Goal: Information Seeking & Learning: Learn about a topic

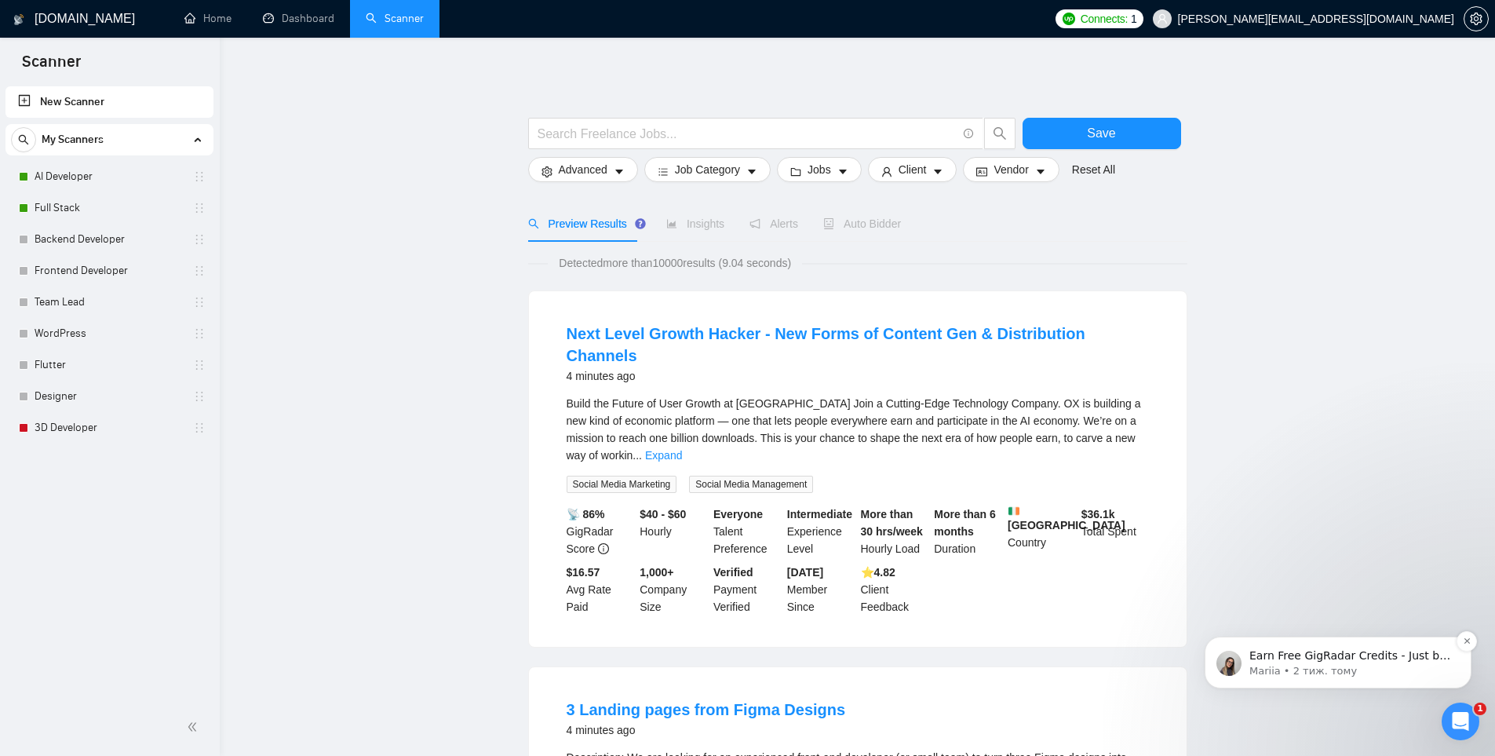
click at [1393, 664] on p "Mariia • 2 тиж. тому" at bounding box center [1350, 671] width 202 height 14
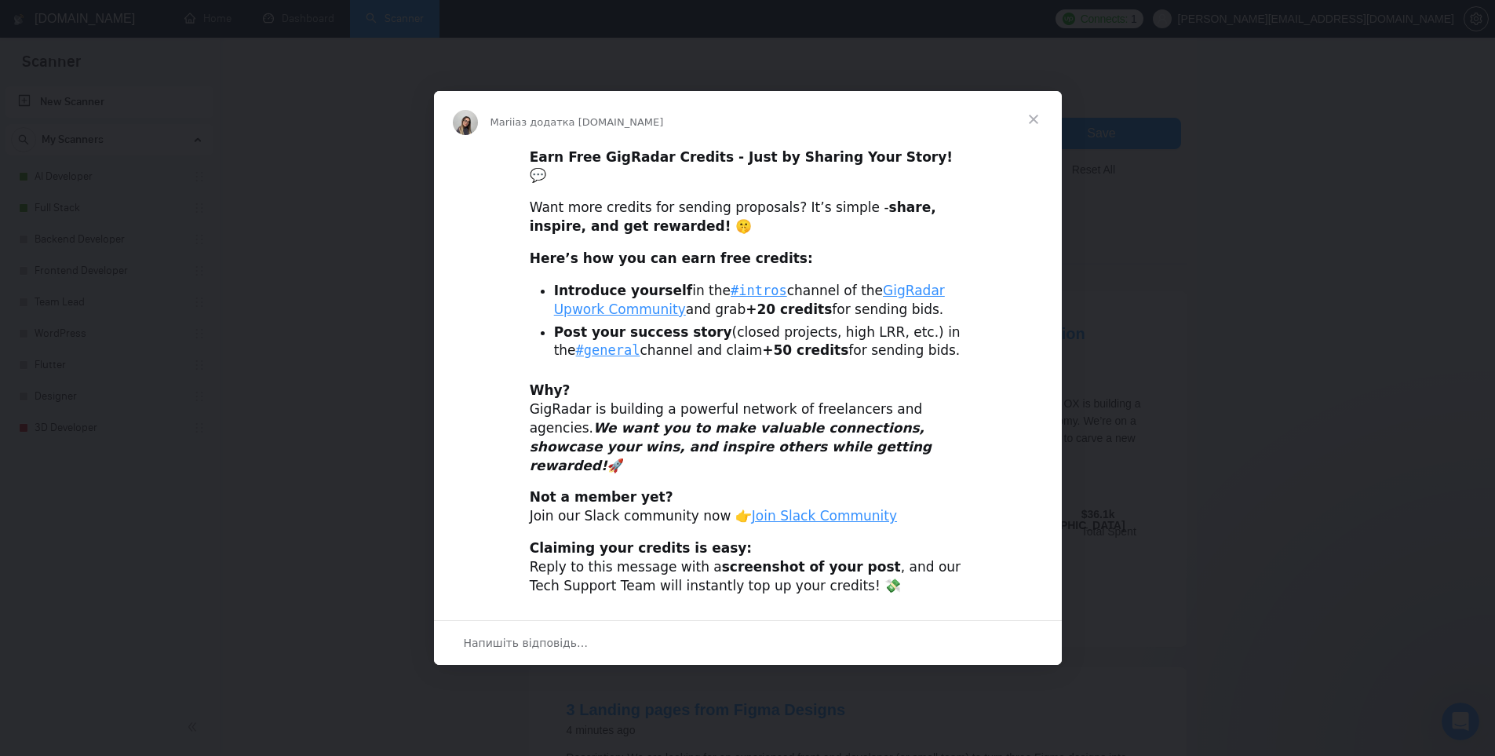
click at [1039, 134] on span "Закрити" at bounding box center [1033, 119] width 56 height 56
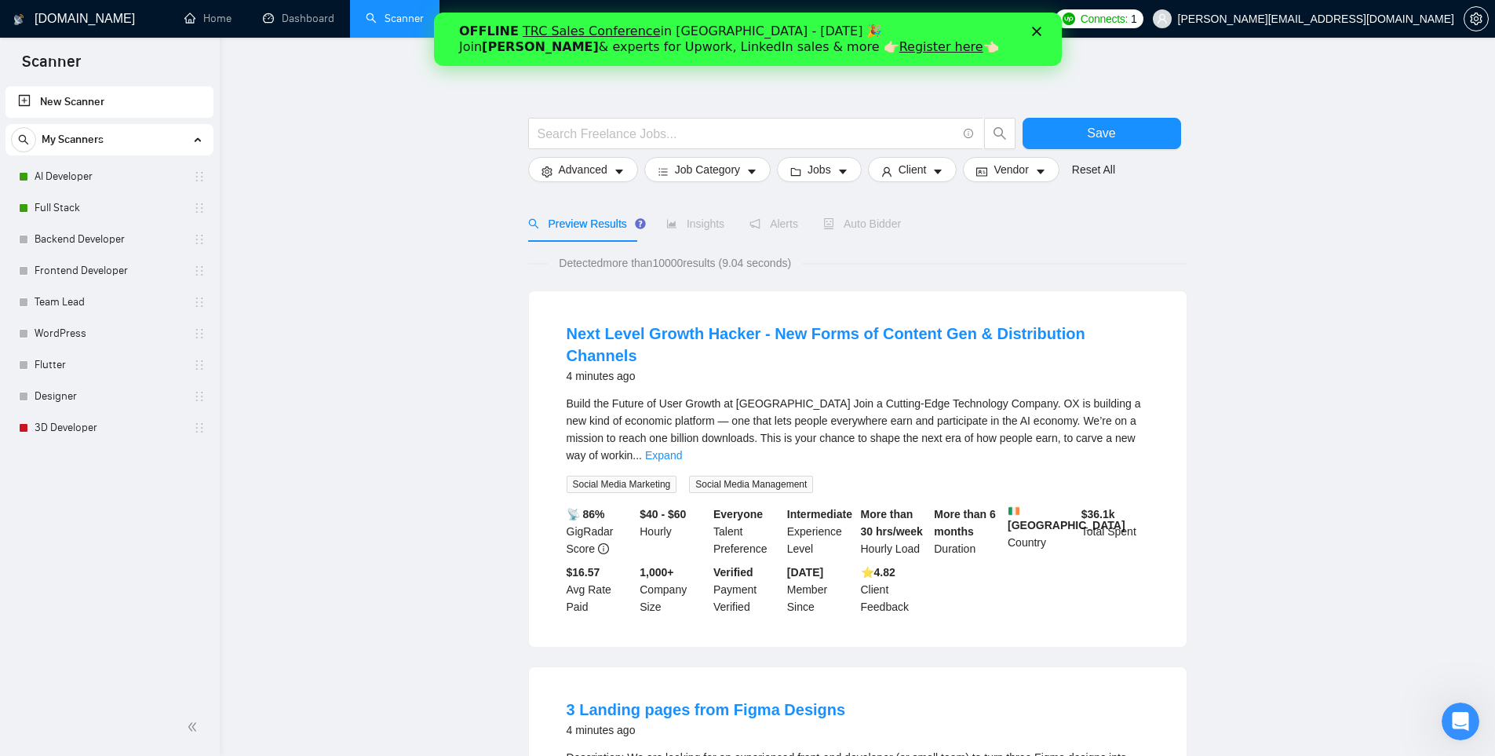
click at [1036, 29] on icon "Закрити" at bounding box center [1035, 31] width 9 height 9
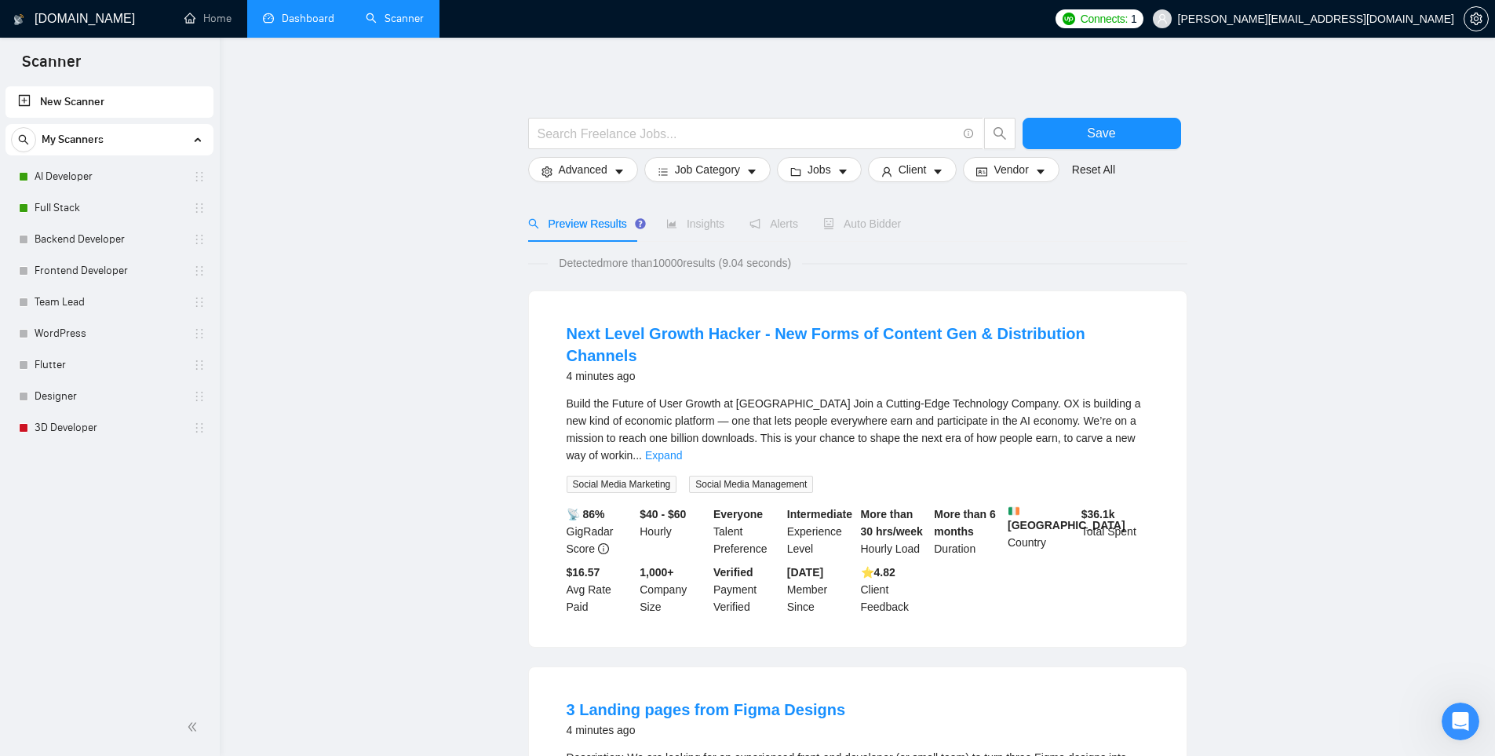
click at [292, 21] on link "Dashboard" at bounding box center [298, 18] width 71 height 13
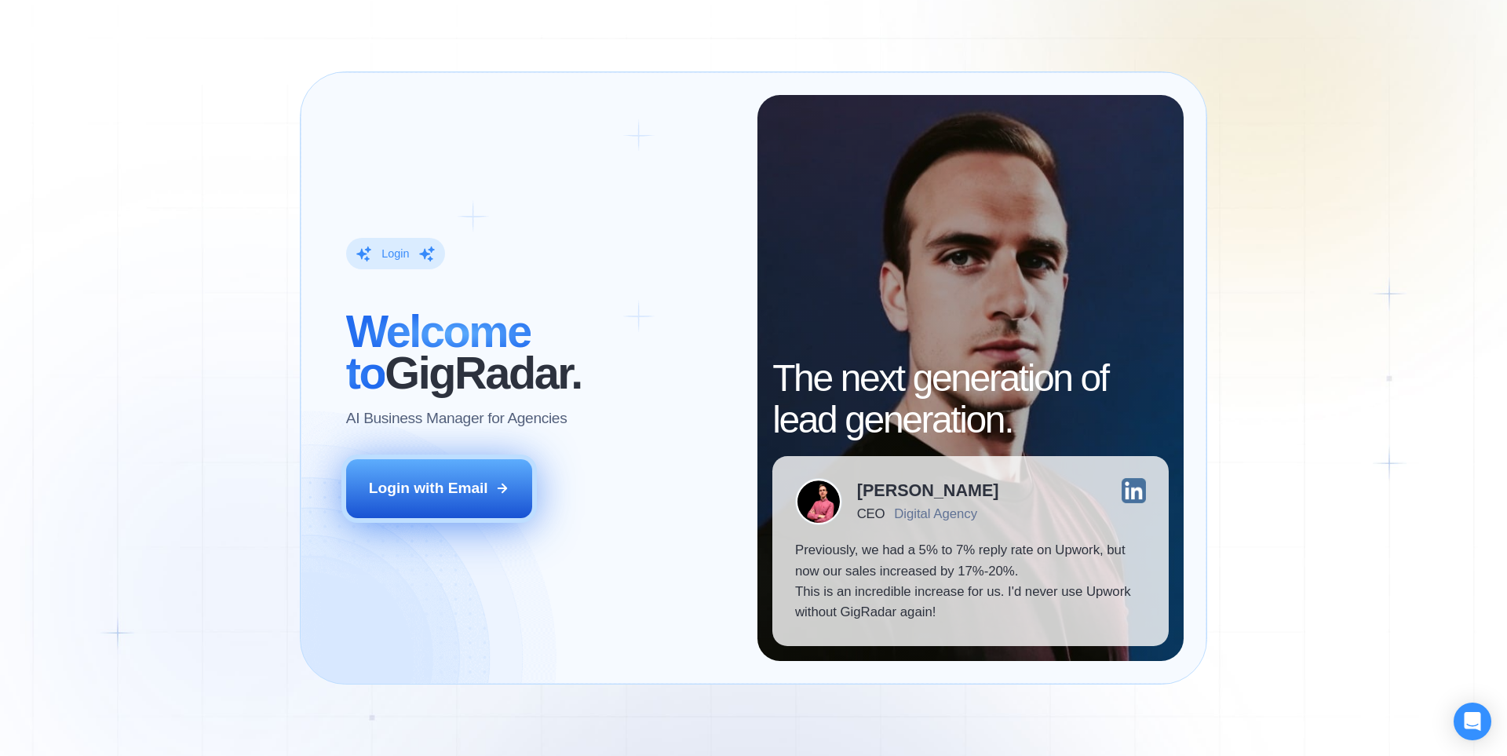
click at [468, 481] on div "Login with Email" at bounding box center [428, 488] width 119 height 20
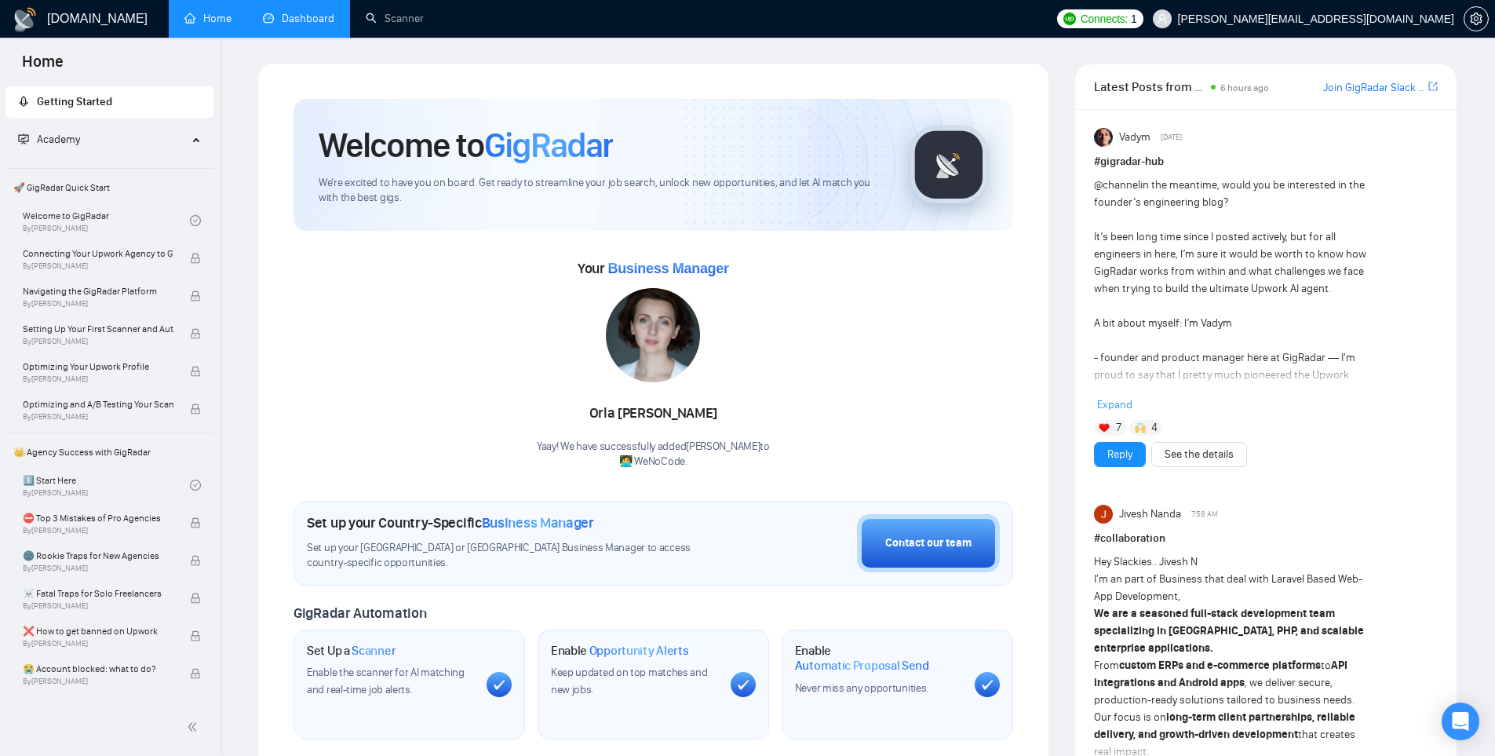
click at [287, 20] on link "Dashboard" at bounding box center [298, 18] width 71 height 13
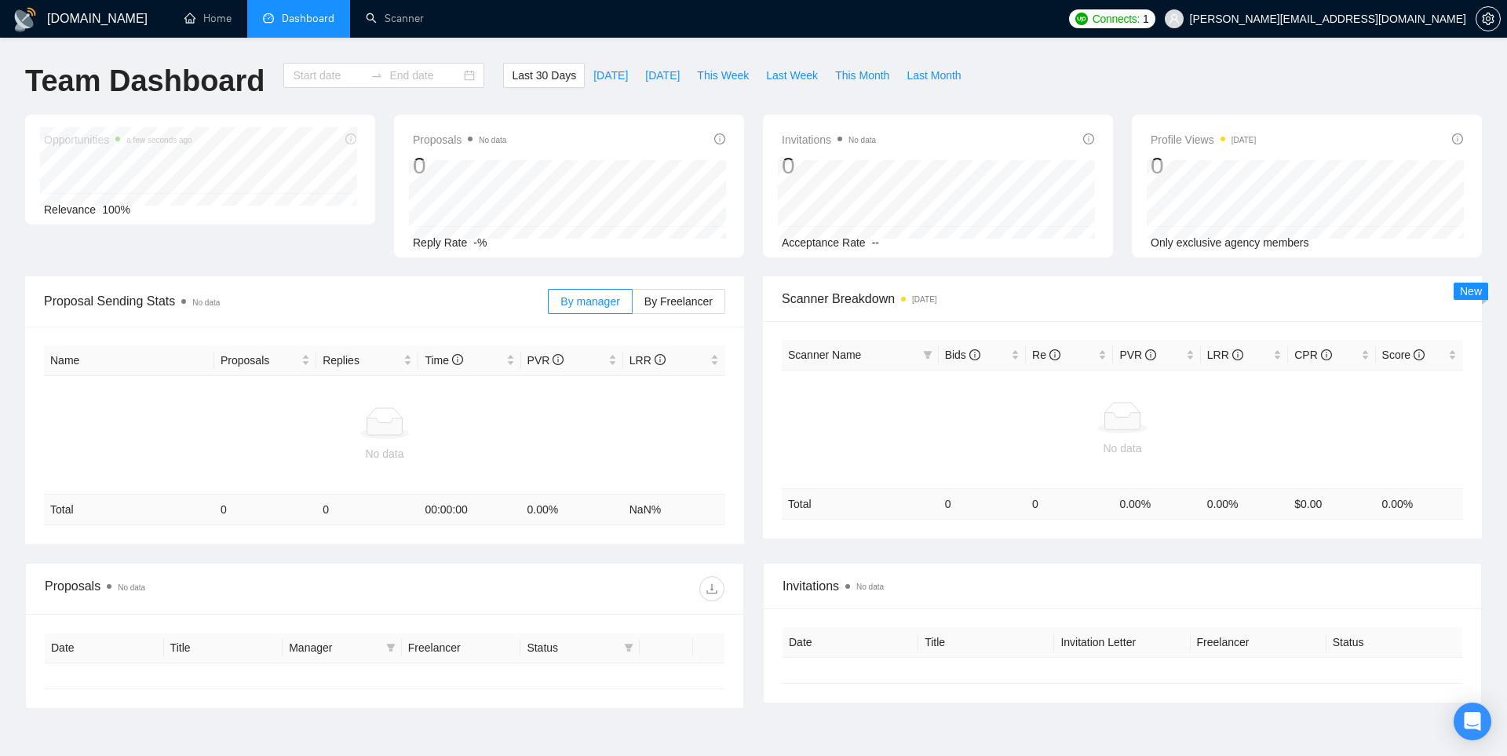
type input "[DATE]"
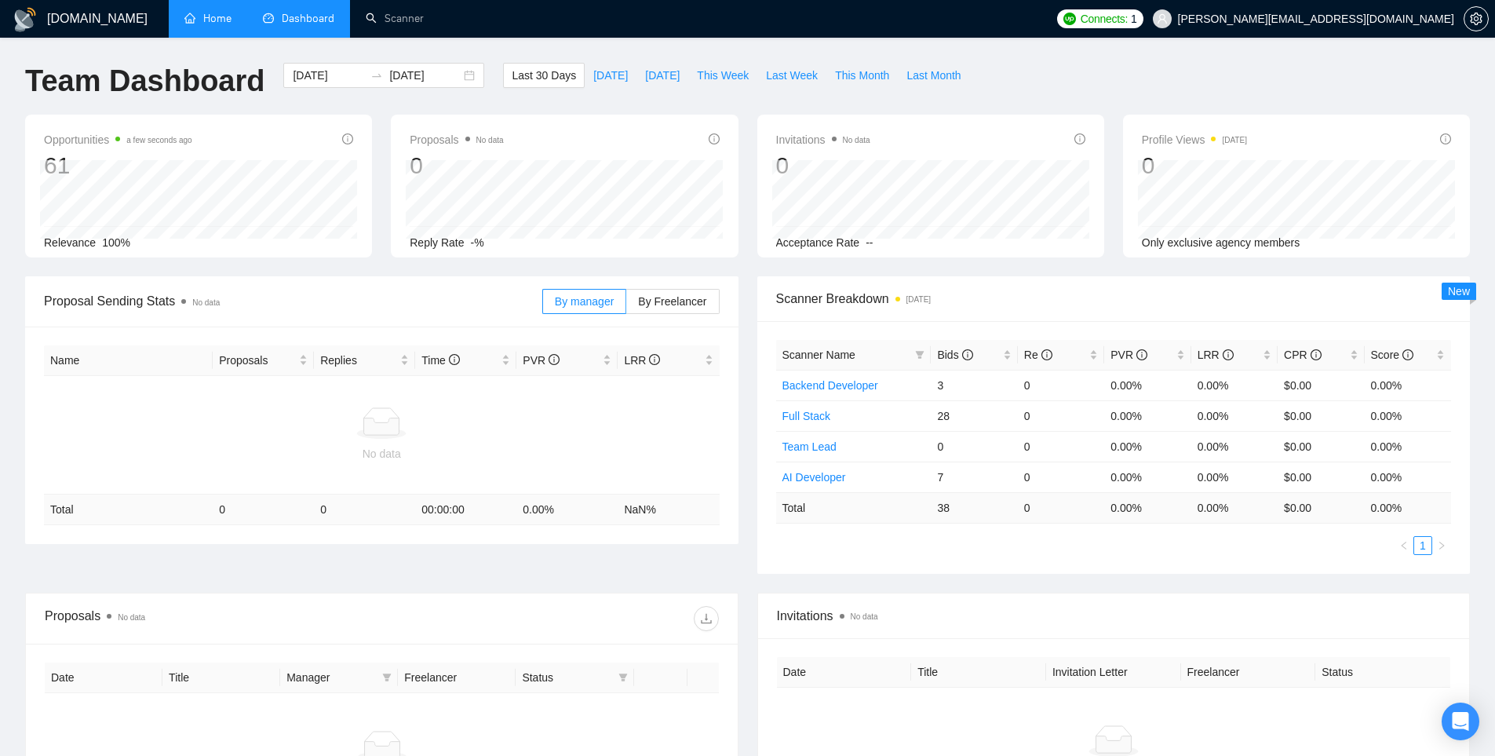
click at [217, 16] on link "Home" at bounding box center [207, 18] width 47 height 13
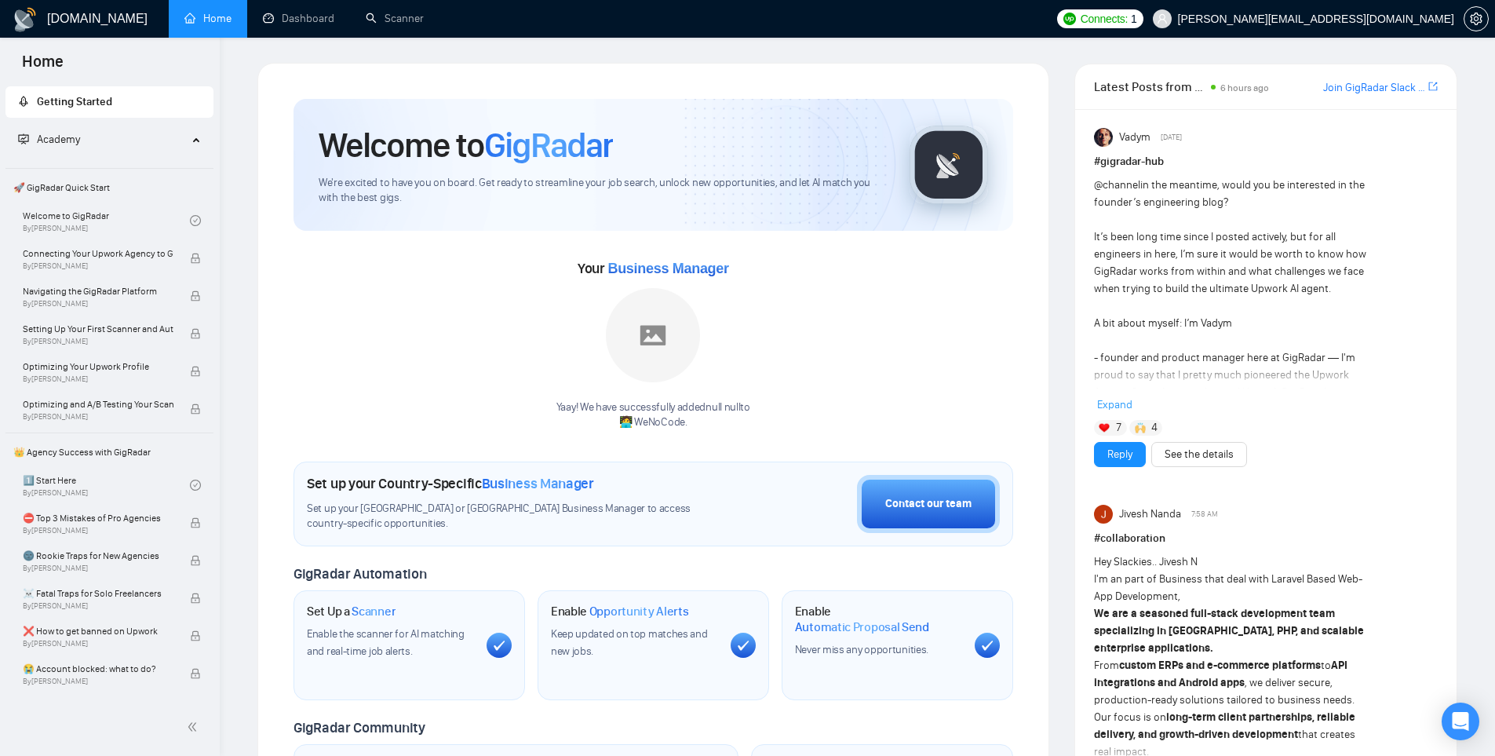
click at [154, 137] on span "Academy" at bounding box center [102, 139] width 169 height 31
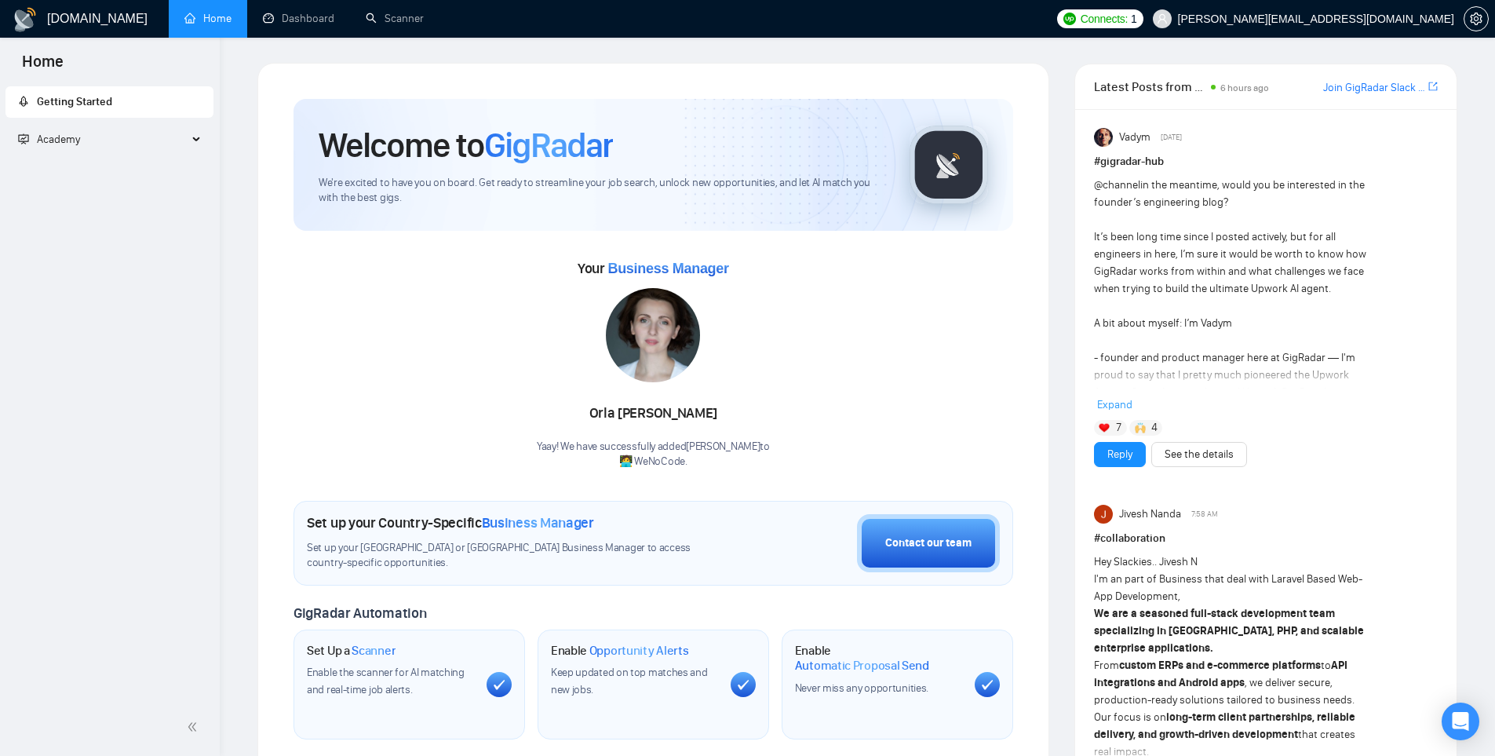
click at [154, 137] on span "Academy" at bounding box center [102, 139] width 169 height 31
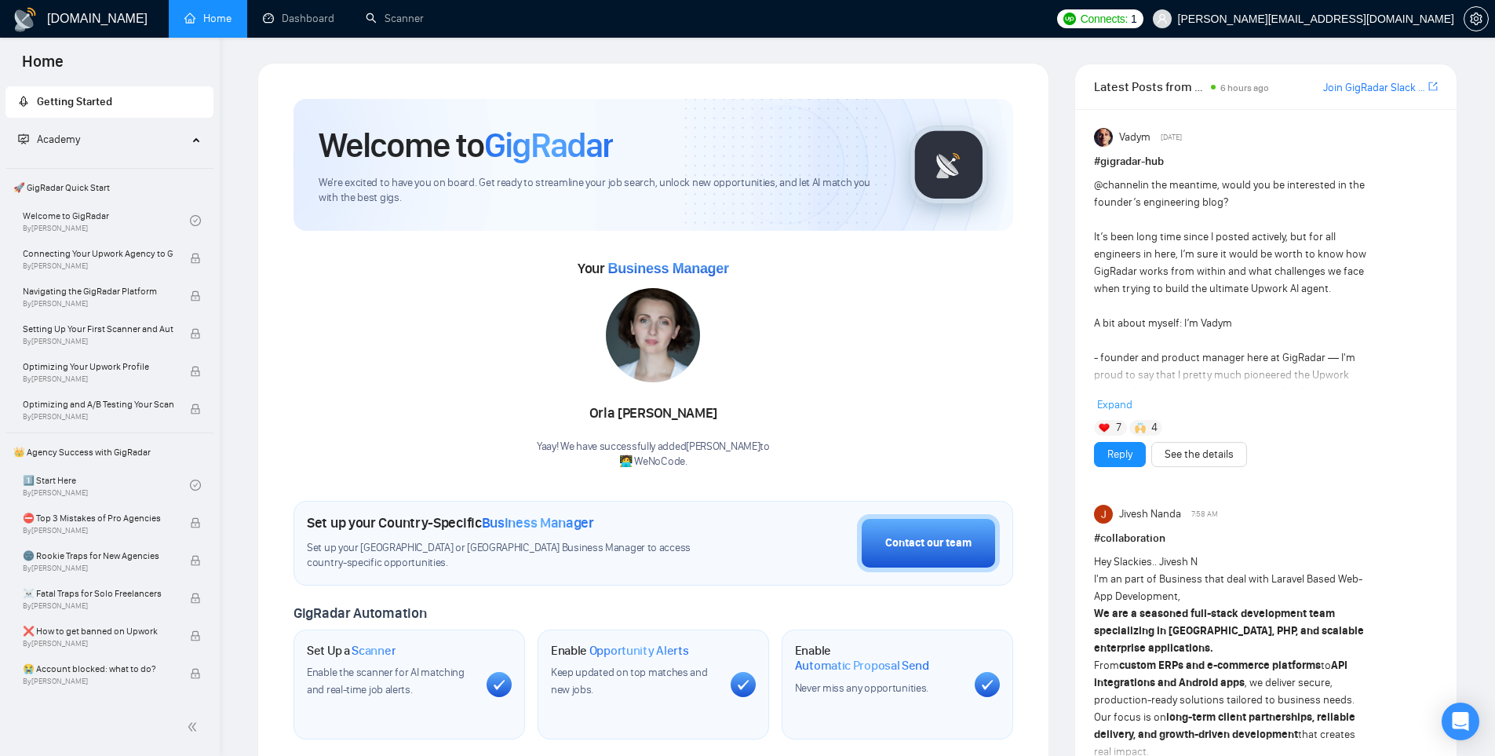
click at [99, 184] on span "🚀 GigRadar Quick Start" at bounding box center [109, 187] width 205 height 31
click at [86, 190] on span "🚀 GigRadar Quick Start" at bounding box center [109, 187] width 205 height 31
click at [86, 227] on link "Welcome to GigRadar By [PERSON_NAME]" at bounding box center [106, 220] width 167 height 35
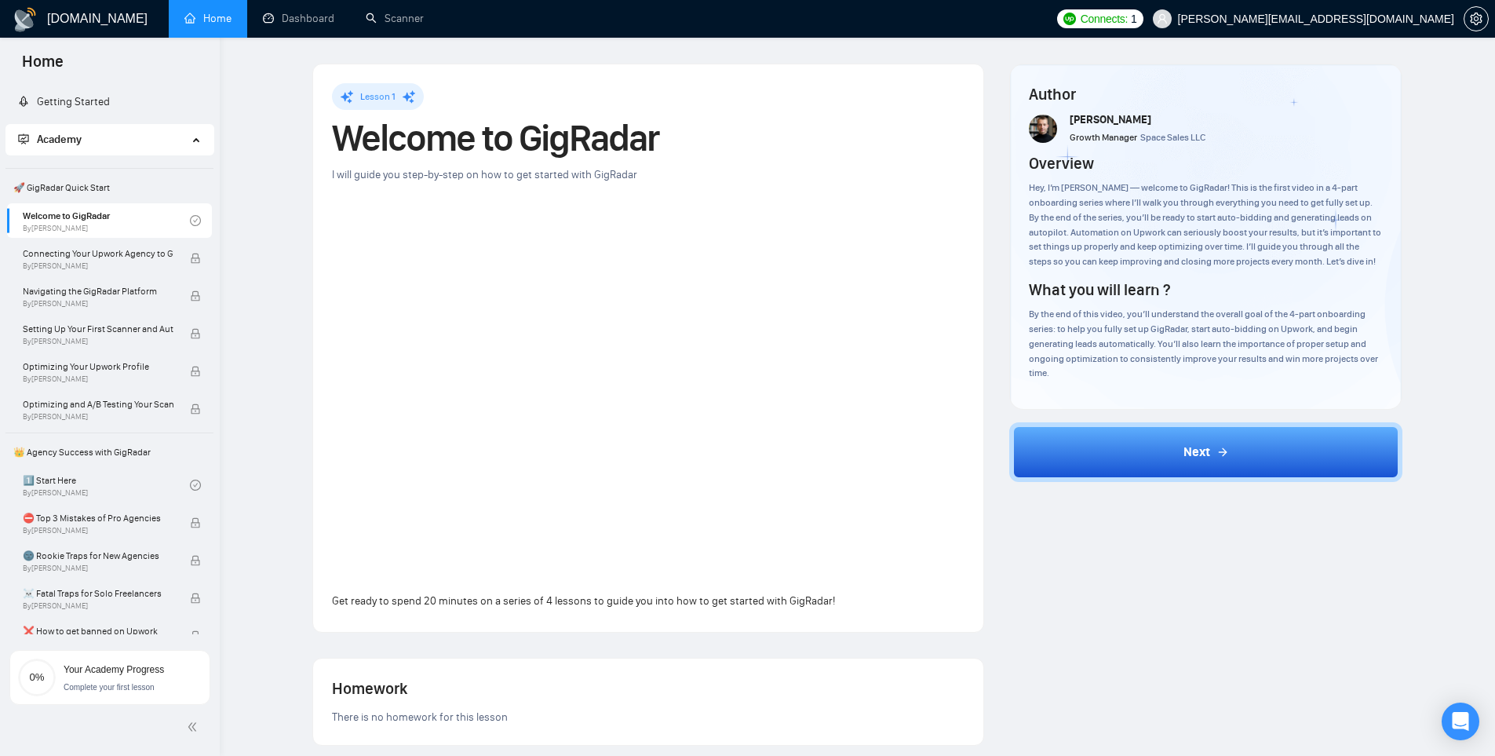
click at [258, 545] on div "Lesson 1 Welcome to GigRadar I will guide you step-by-step on how to get starte…" at bounding box center [857, 609] width 1225 height 1093
click at [30, 264] on span "By [PERSON_NAME]" at bounding box center [98, 265] width 151 height 9
click at [64, 258] on span "Connecting Your Upwork Agency to GigRadar" at bounding box center [98, 254] width 151 height 16
click at [190, 221] on icon "check-circle" at bounding box center [195, 220] width 11 height 11
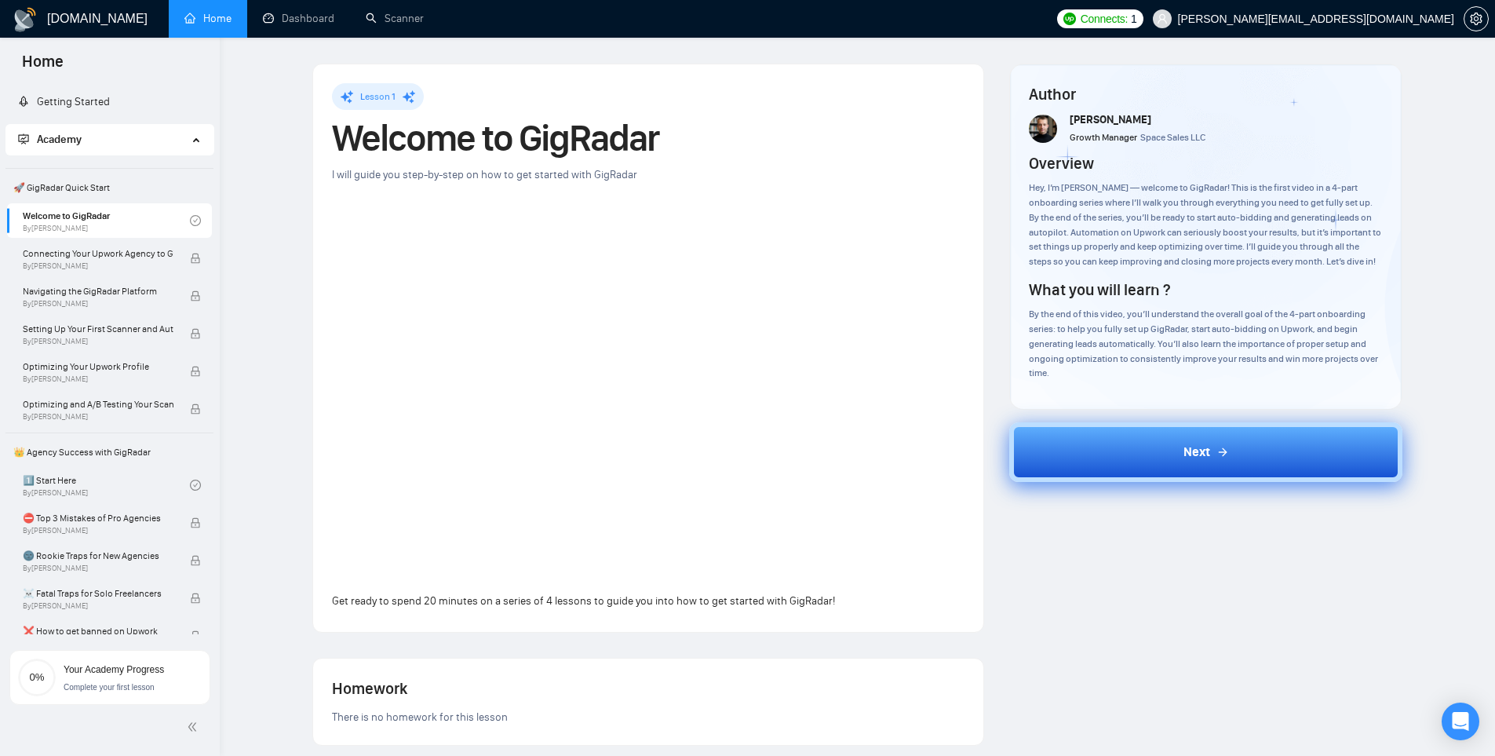
click at [1238, 460] on button "Next" at bounding box center [1205, 452] width 393 height 60
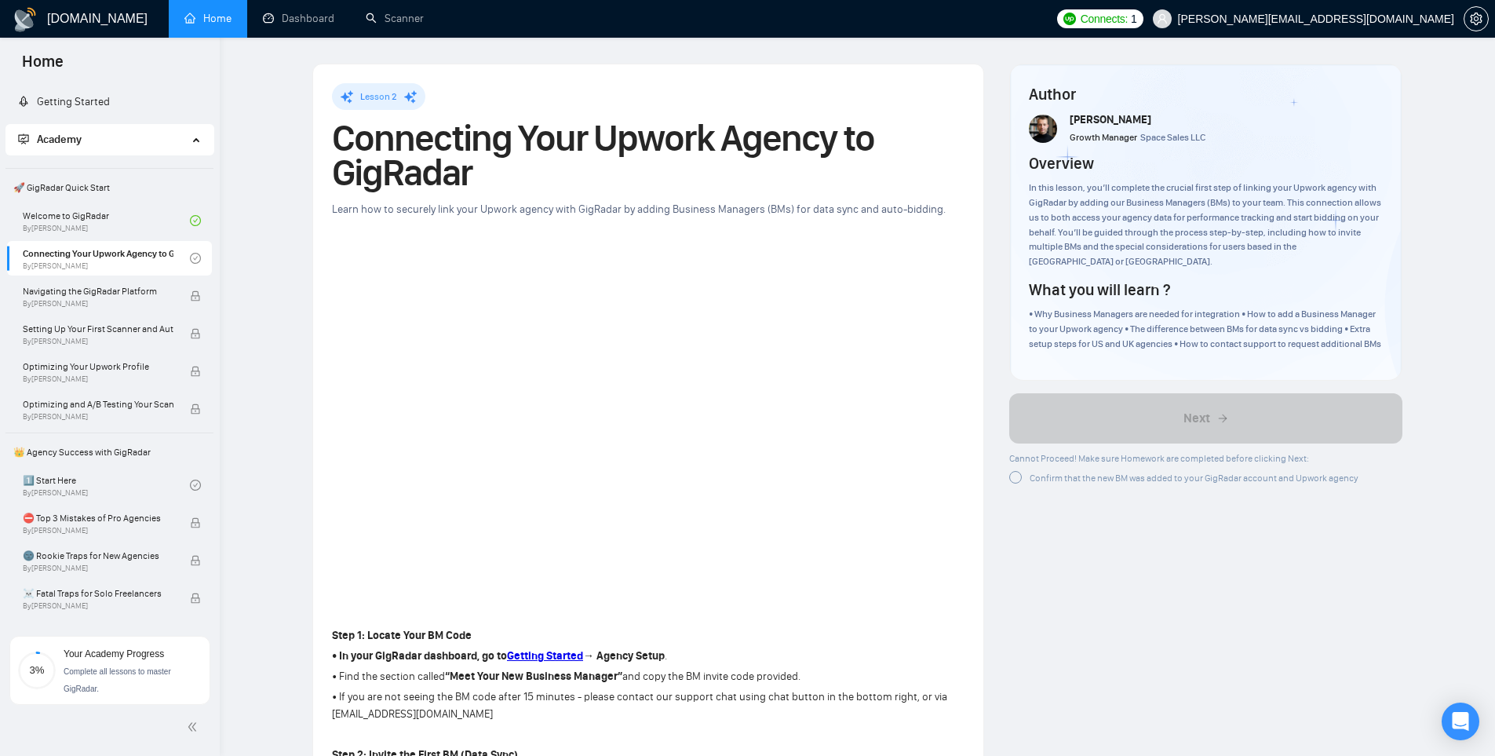
click at [853, 643] on p "Step 1: Locate Your BM Code" at bounding box center [648, 635] width 632 height 17
click at [1016, 478] on div at bounding box center [1015, 477] width 13 height 13
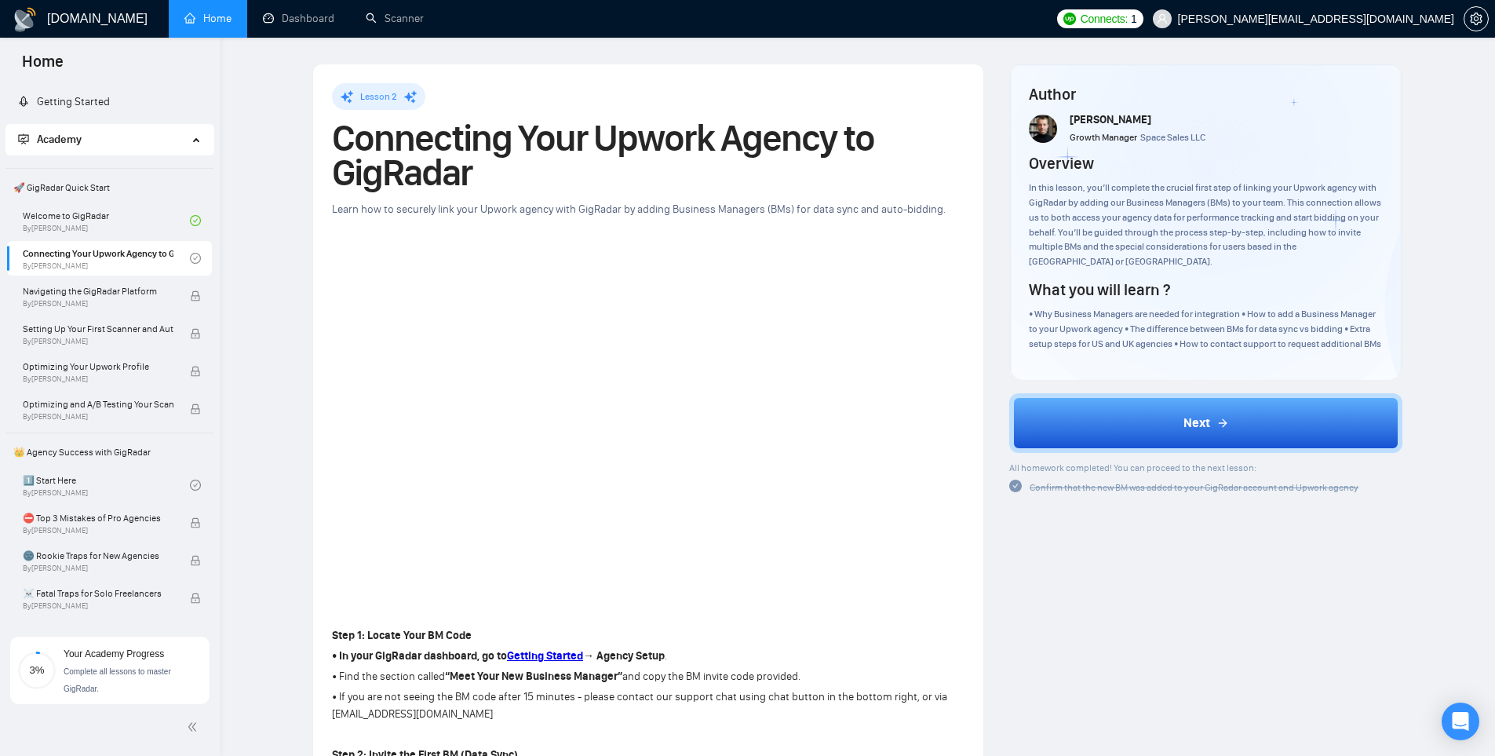
click at [1022, 477] on div "All homework completed! You can proceed to the next lesson: Confirm that the ne…" at bounding box center [1183, 477] width 349 height 36
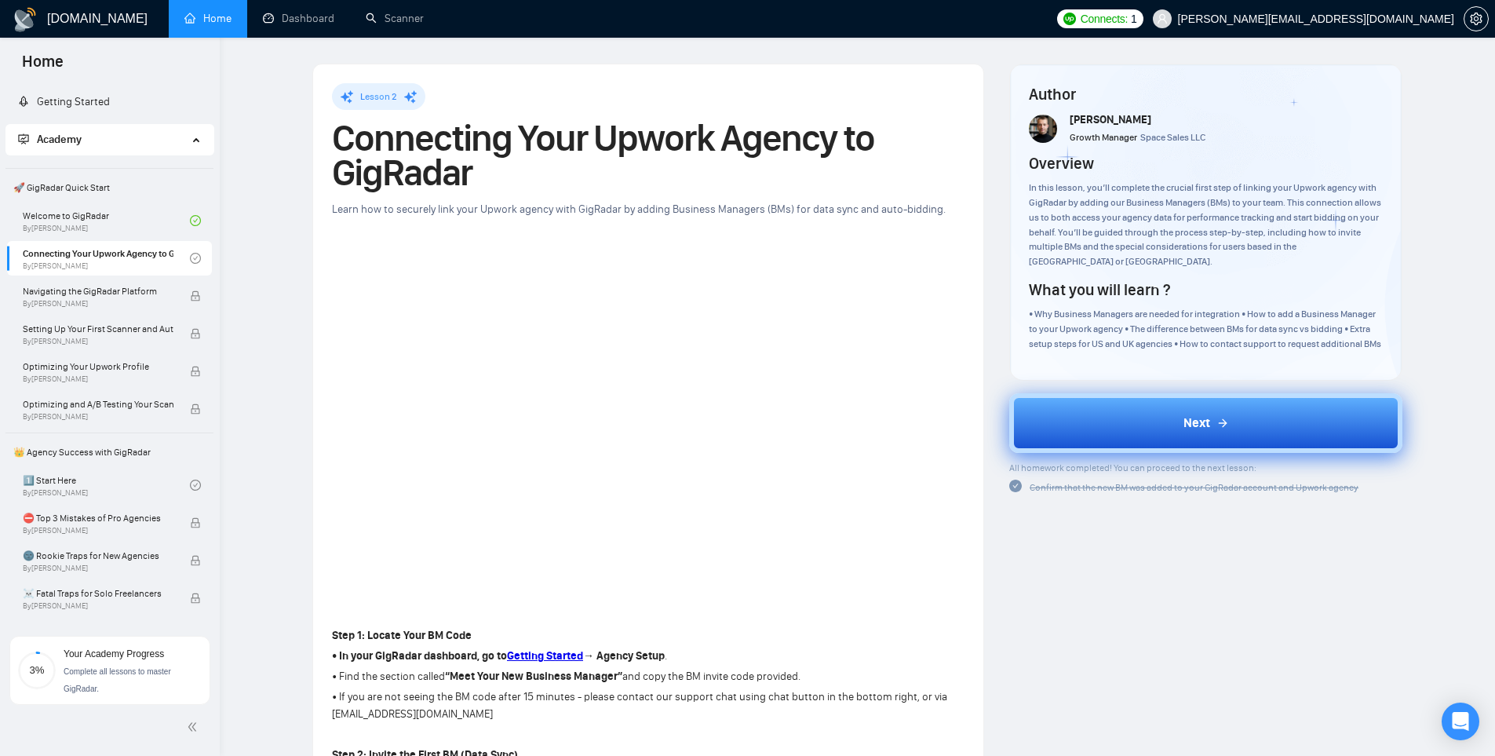
click at [1095, 430] on button "Next" at bounding box center [1205, 423] width 393 height 60
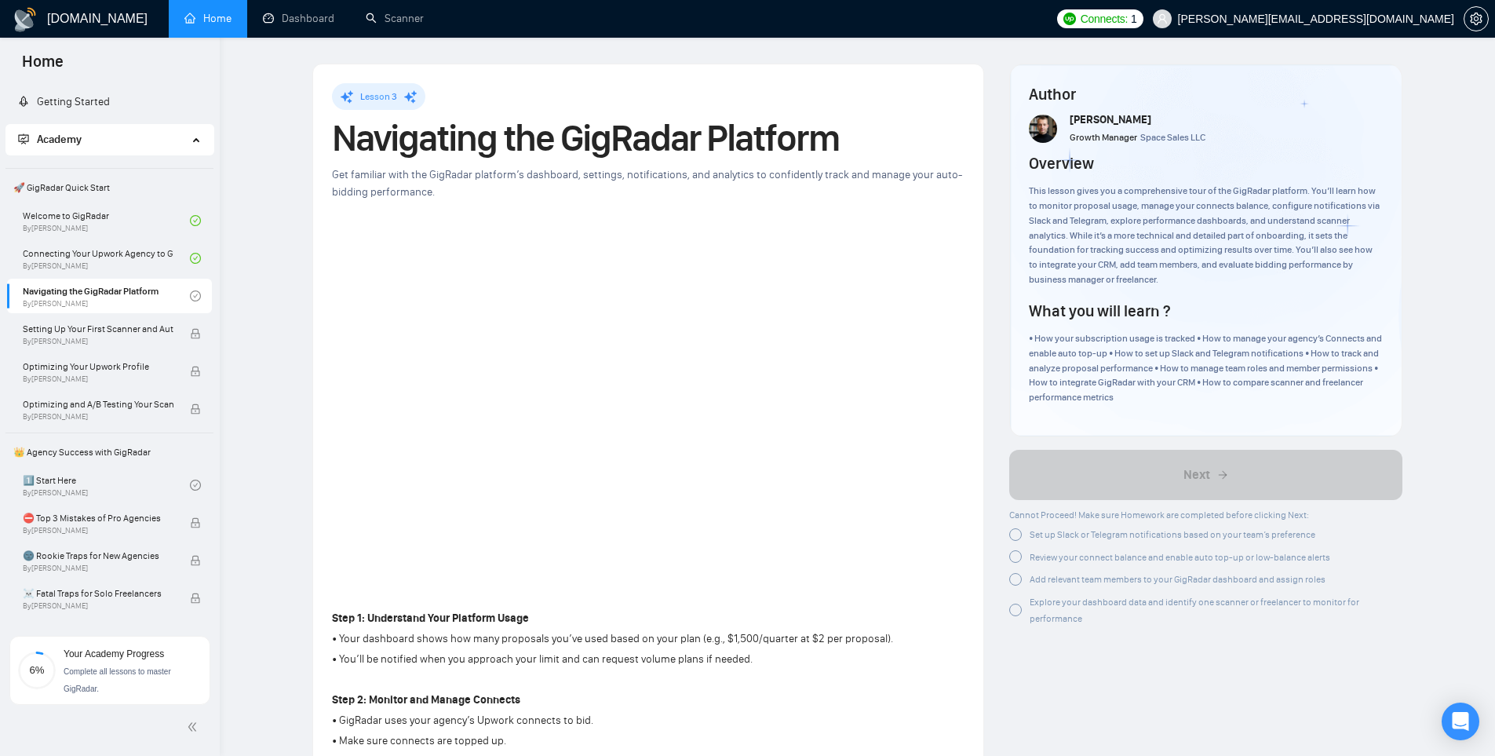
click at [190, 136] on div "Academy" at bounding box center [109, 139] width 209 height 31
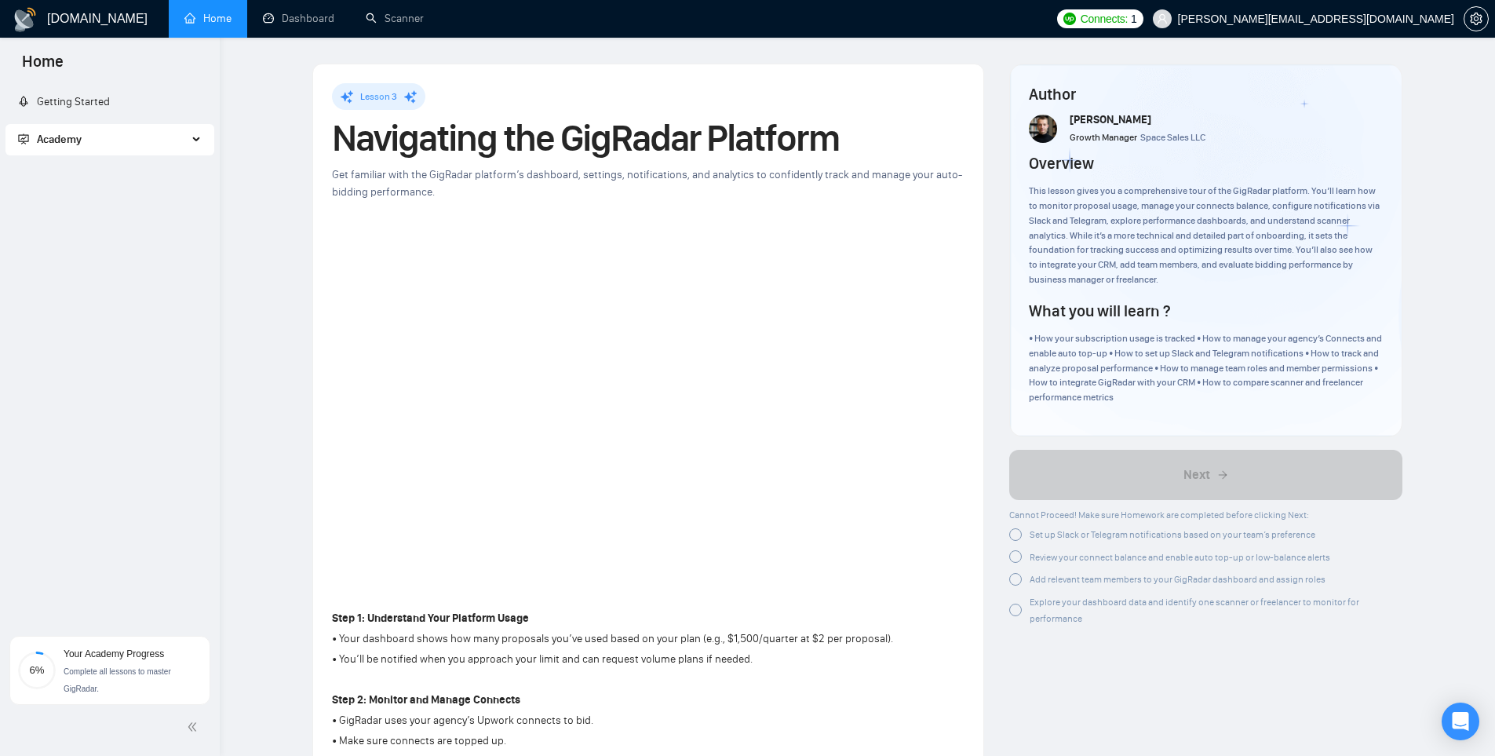
click at [197, 134] on div "Academy" at bounding box center [109, 139] width 209 height 31
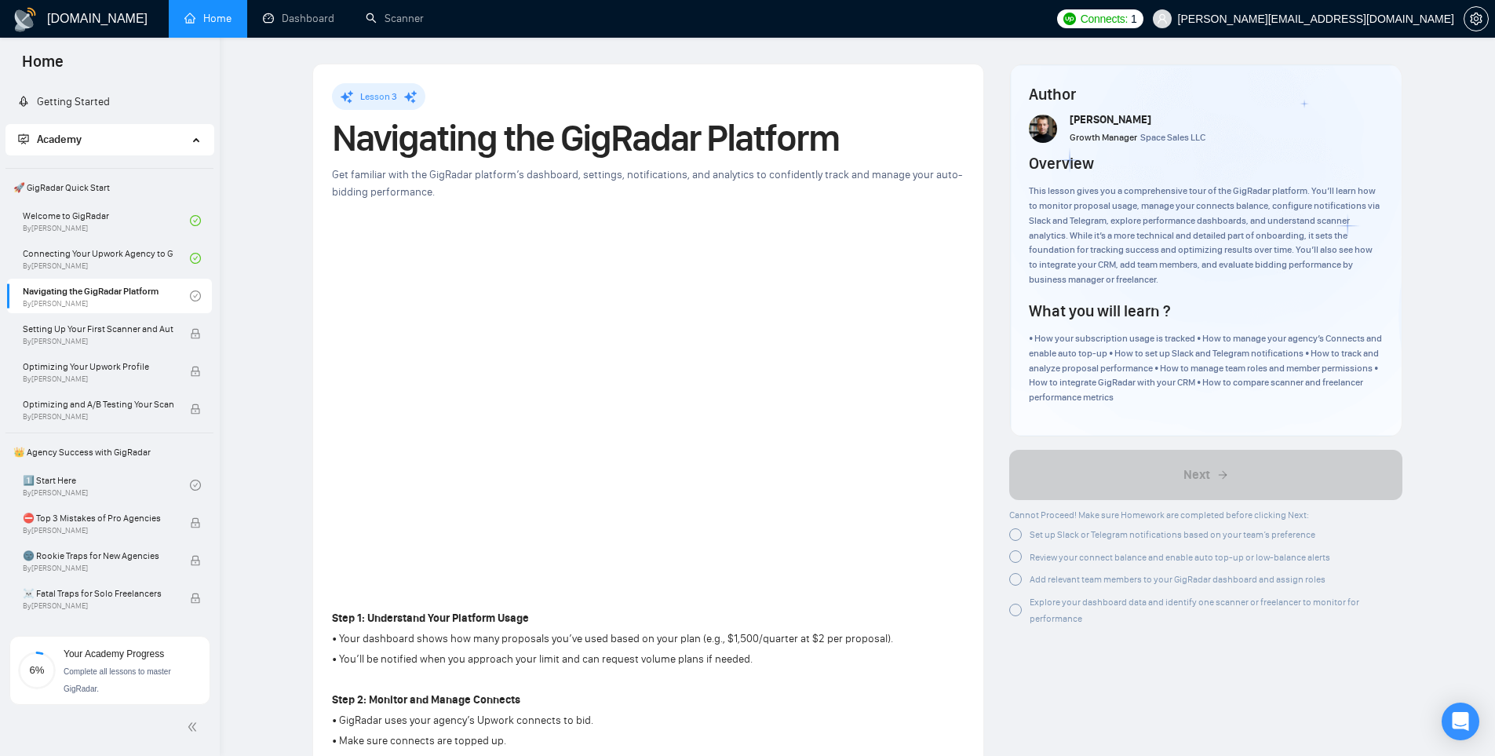
click at [917, 625] on p "Step 1: Understand Your Platform Usage" at bounding box center [639, 618] width 614 height 17
